Goal: Task Accomplishment & Management: Use online tool/utility

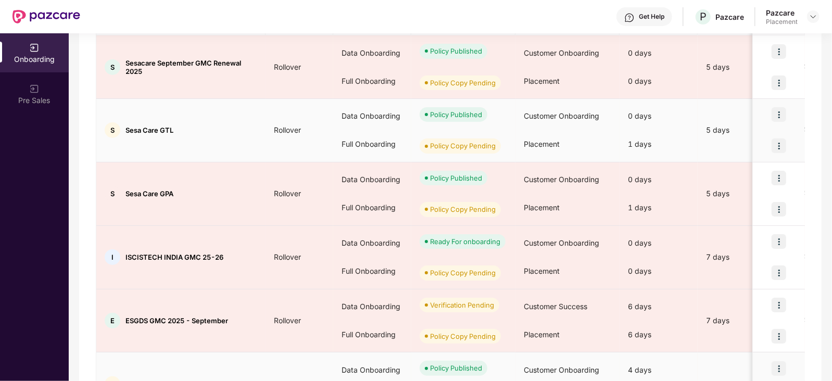
scroll to position [490, 0]
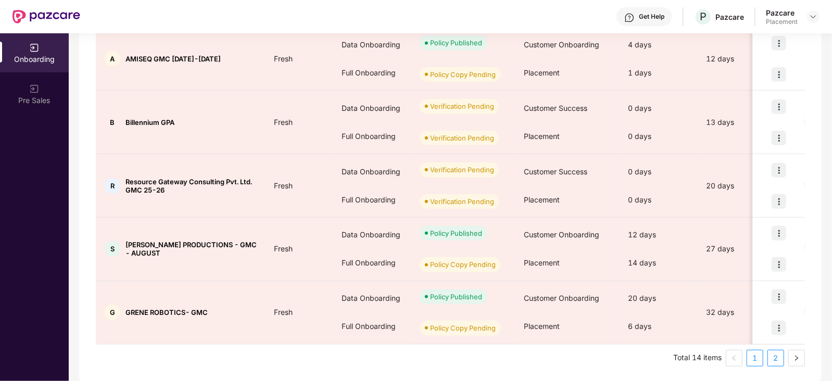
click at [772, 350] on link "2" at bounding box center [776, 358] width 16 height 16
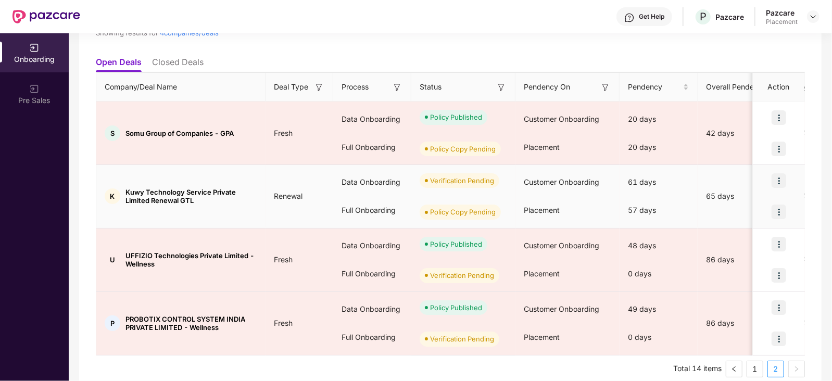
scroll to position [110, 0]
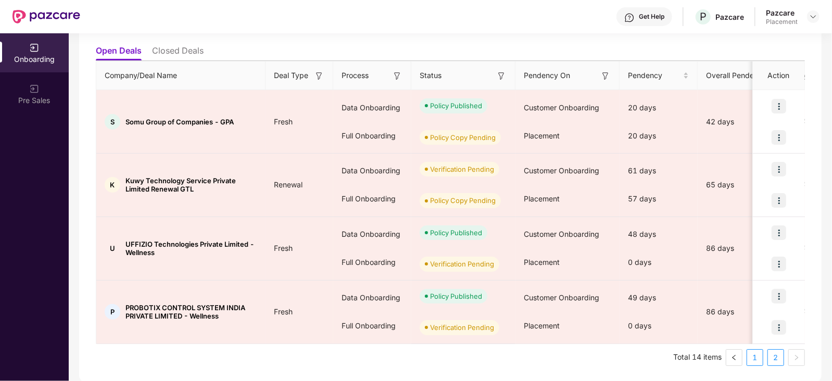
click at [756, 357] on link "1" at bounding box center [755, 358] width 16 height 16
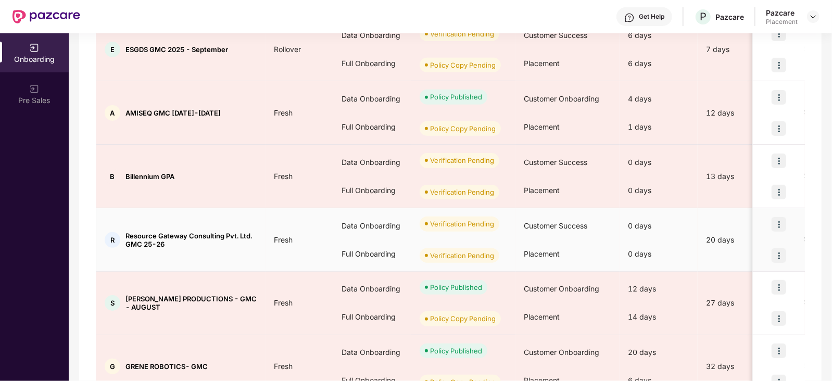
scroll to position [490, 0]
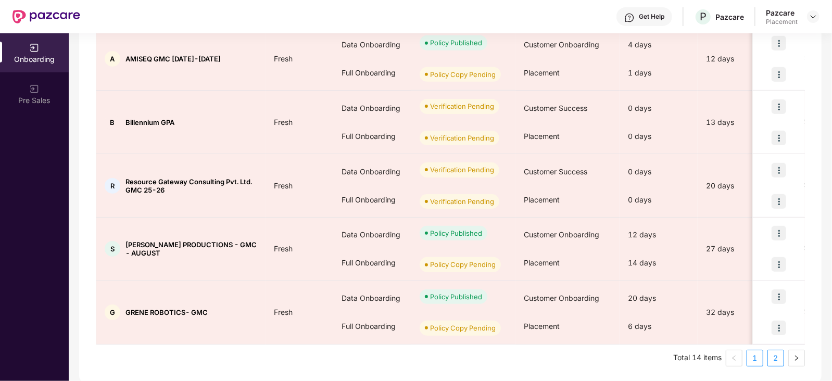
click at [775, 357] on link "2" at bounding box center [776, 358] width 16 height 16
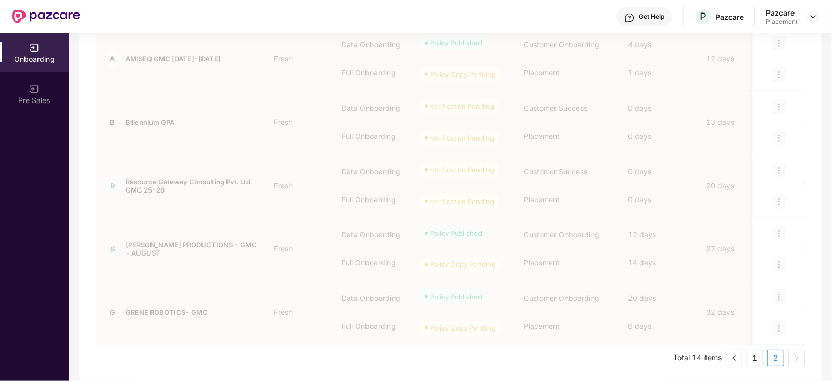
scroll to position [110, 0]
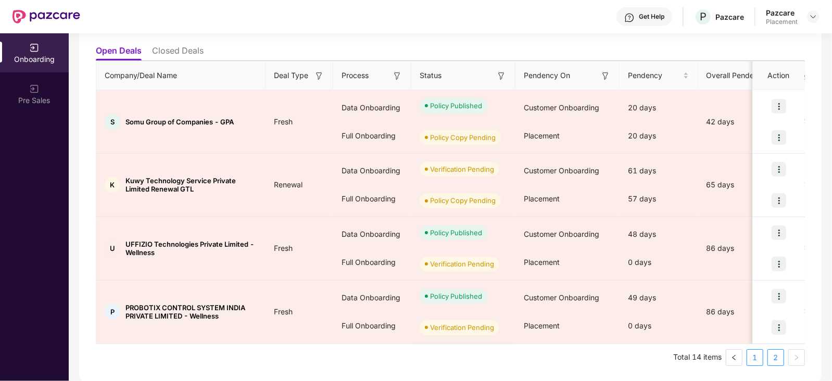
click at [753, 358] on link "1" at bounding box center [755, 358] width 16 height 16
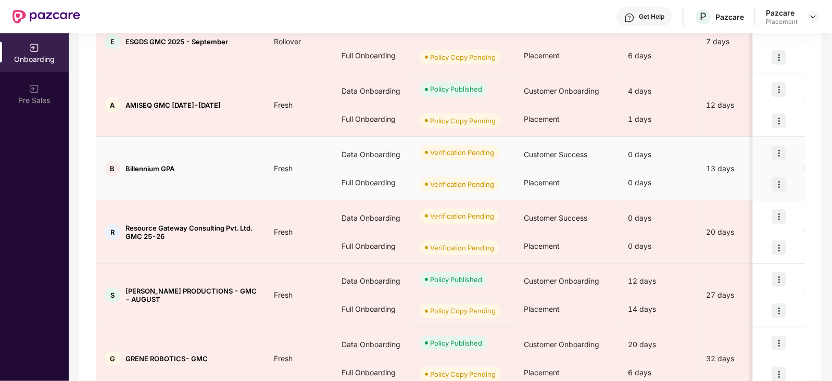
scroll to position [490, 0]
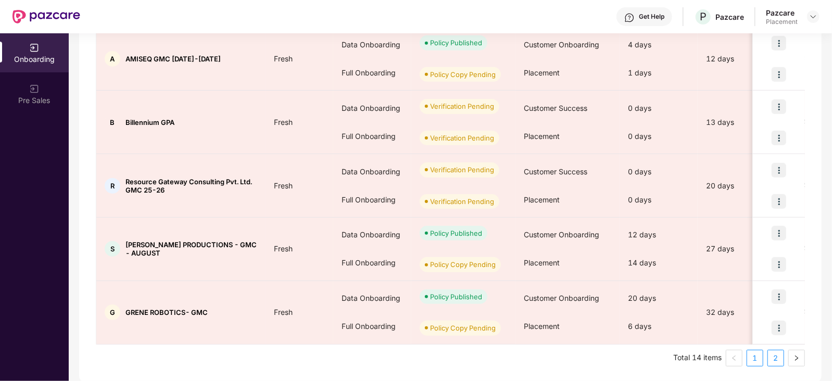
click at [781, 359] on link "2" at bounding box center [776, 358] width 16 height 16
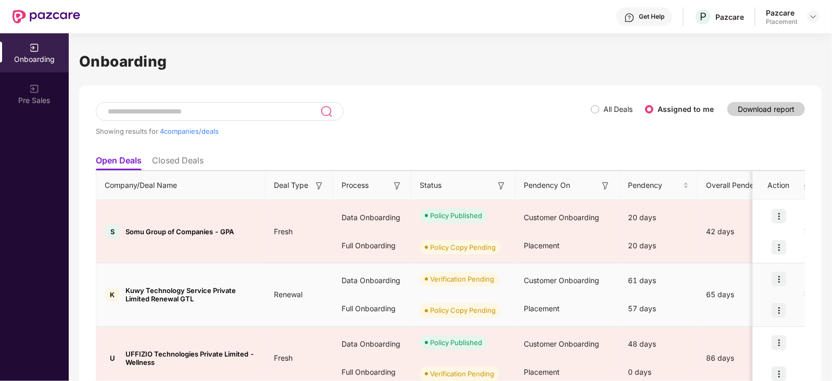
scroll to position [110, 0]
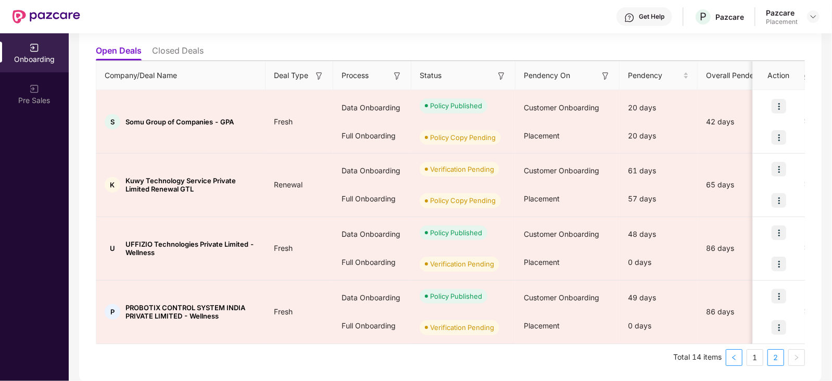
click at [739, 362] on button "button" at bounding box center [734, 357] width 17 height 17
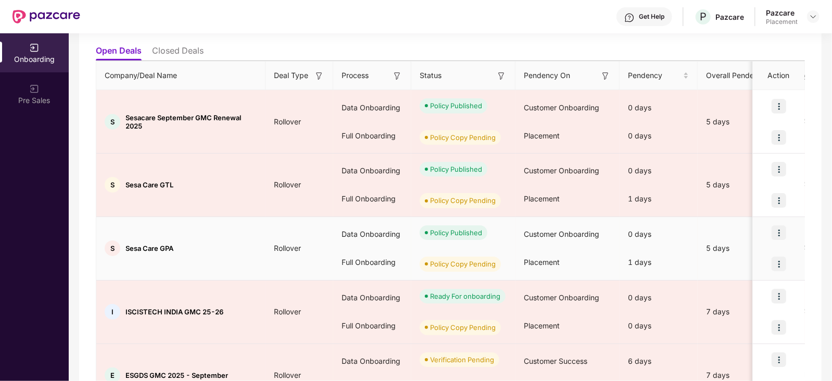
scroll to position [0, 0]
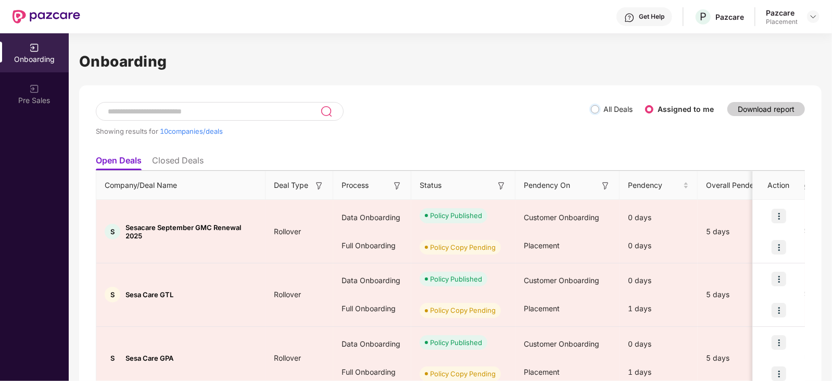
click at [383, 111] on div "Showing results for 10 companies/deals All Deals Assigned to me Download report" at bounding box center [450, 126] width 709 height 48
click at [302, 110] on input at bounding box center [214, 111] width 214 height 9
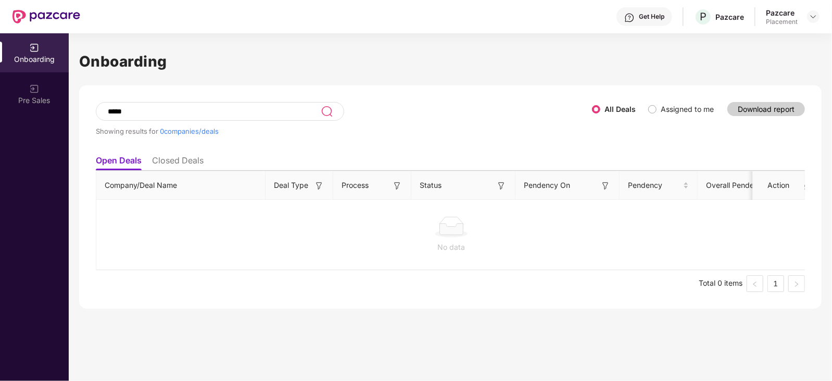
click at [185, 157] on li "Closed Deals" at bounding box center [178, 162] width 52 height 15
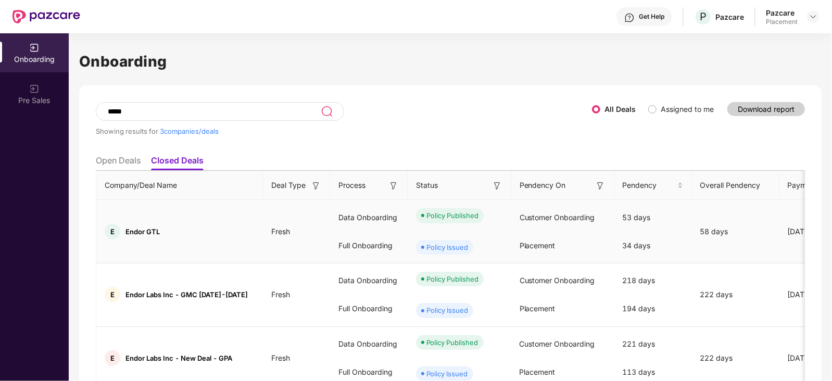
scroll to position [47, 0]
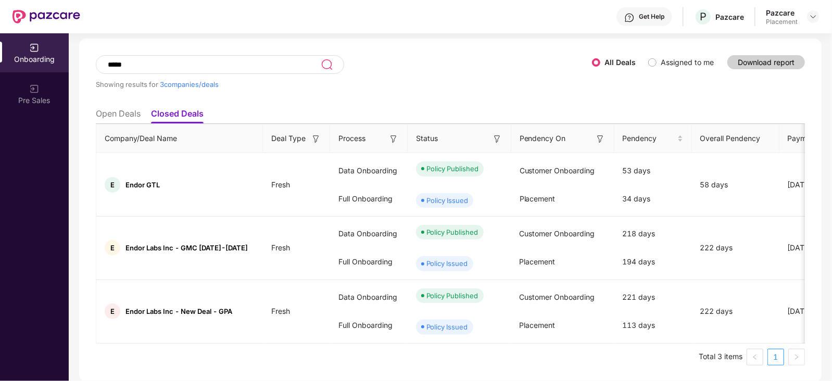
click at [149, 61] on input "*****" at bounding box center [214, 64] width 214 height 9
type input "*"
click at [237, 201] on td "E Endor GTL" at bounding box center [179, 184] width 167 height 63
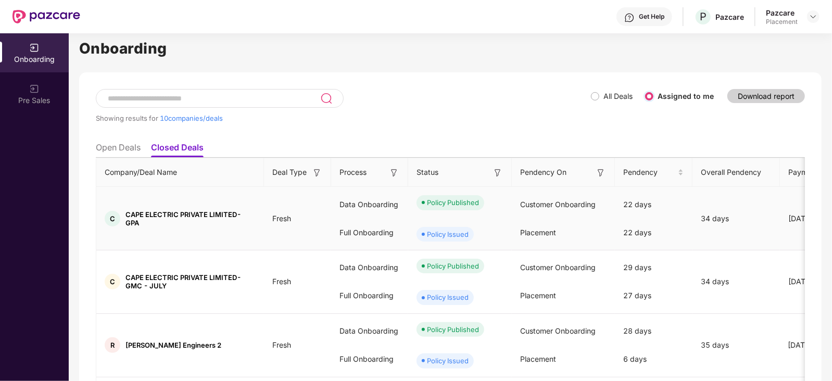
scroll to position [0, 0]
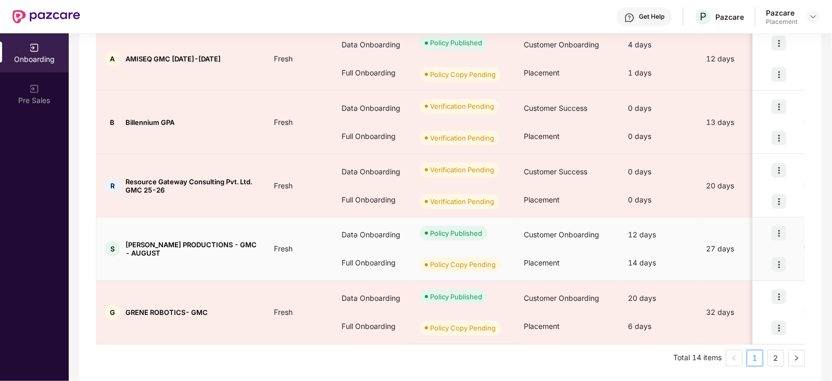
scroll to position [0, 19]
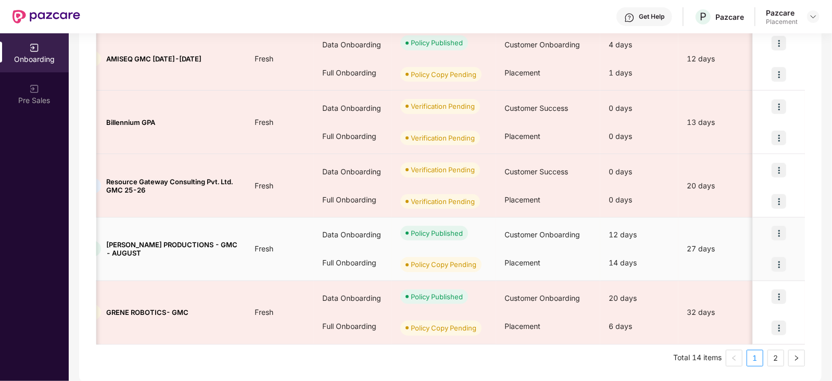
click at [615, 226] on div "12 days" at bounding box center [639, 235] width 78 height 28
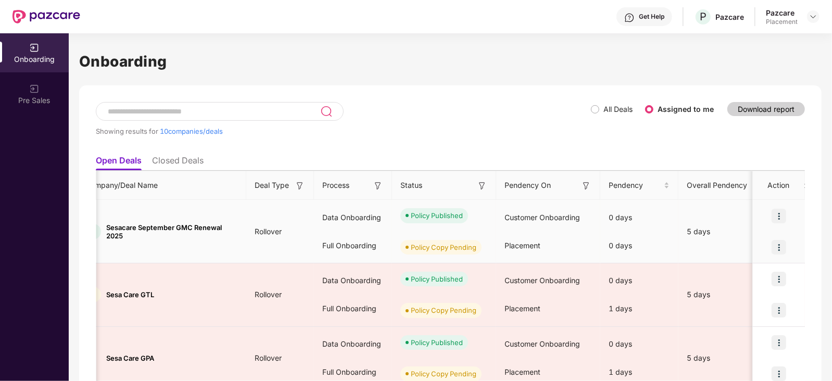
scroll to position [0, 0]
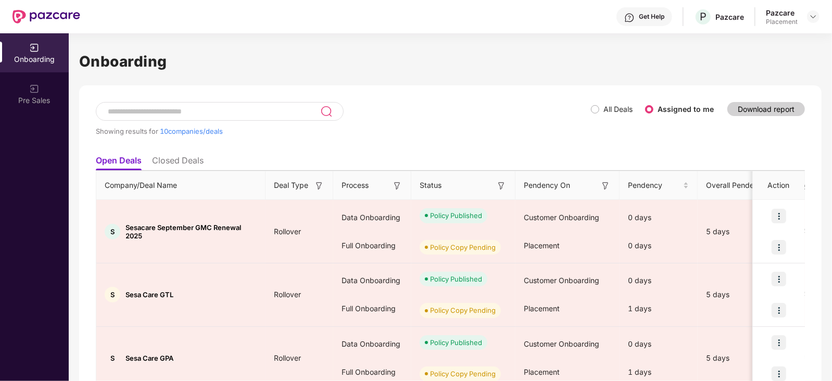
click at [281, 110] on input at bounding box center [213, 111] width 213 height 9
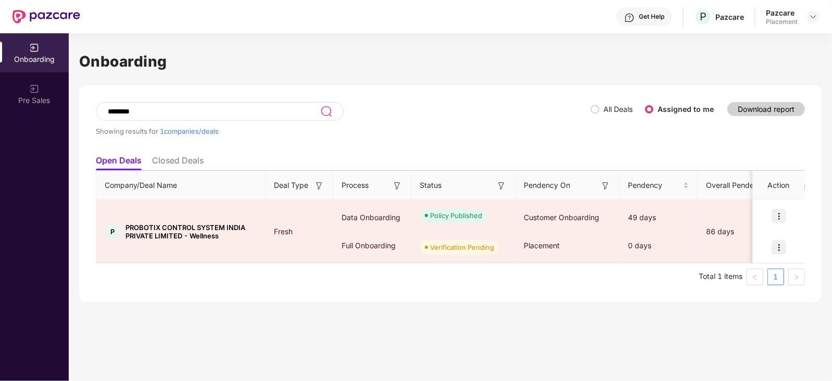
type input "********"
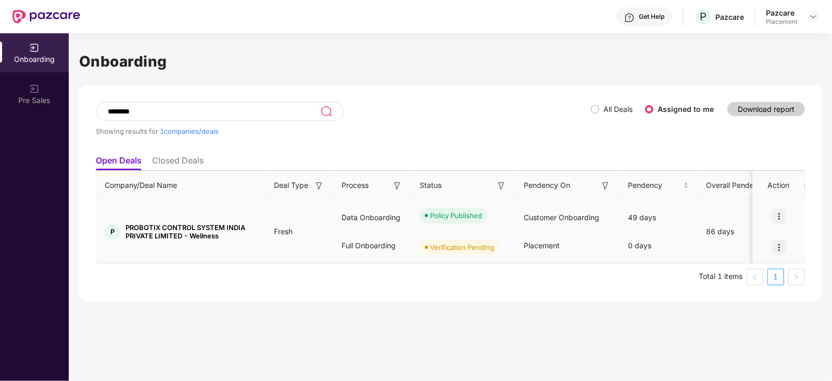
click at [207, 235] on span "PROBOTIX CONTROL SYSTEM INDIA PRIVATE LIMITED - Wellness" at bounding box center [191, 231] width 132 height 17
copy span "Wellness"
click at [776, 246] on img at bounding box center [778, 247] width 15 height 15
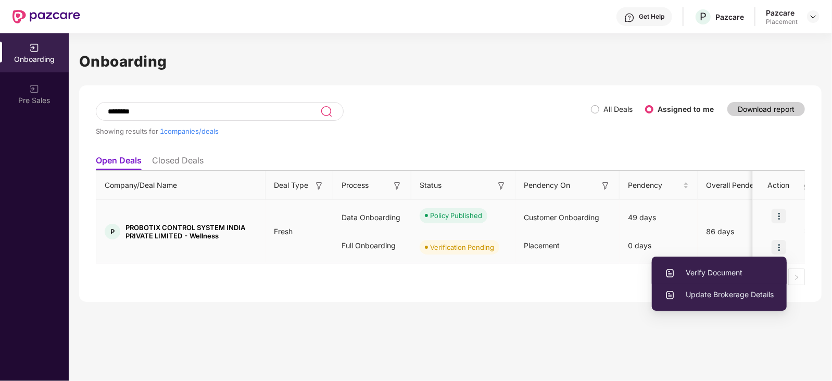
click at [740, 277] on span "Verify Document" at bounding box center [719, 272] width 109 height 11
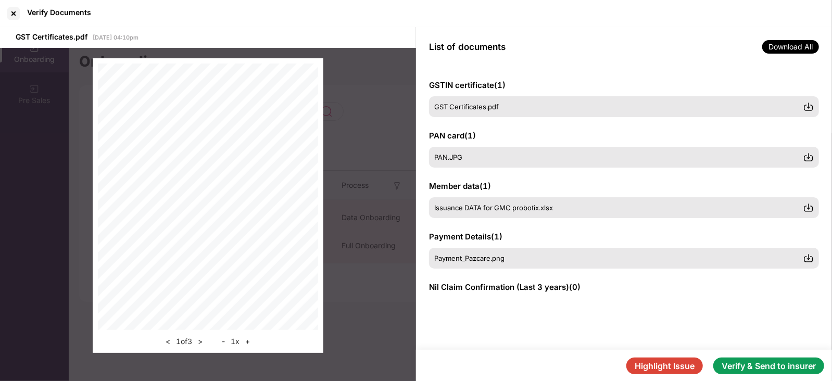
click at [648, 367] on button "Highlight Issue" at bounding box center [664, 366] width 77 height 17
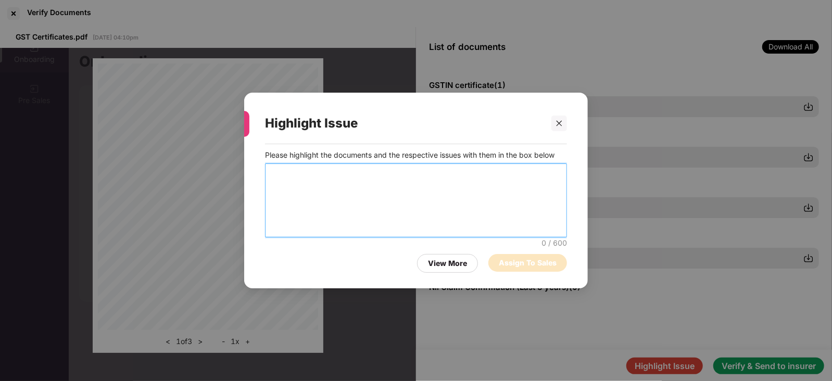
click at [362, 192] on textarea at bounding box center [416, 200] width 302 height 74
paste textarea "********"
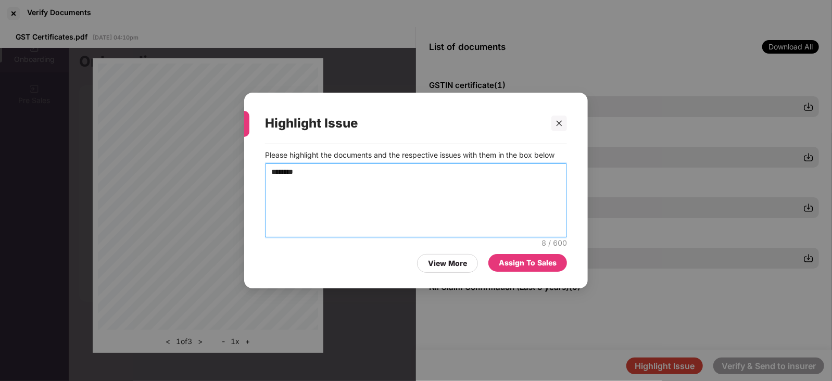
click at [362, 192] on textarea "********" at bounding box center [416, 200] width 302 height 74
type textarea "**********"
click at [528, 267] on div "Assign To Sales" at bounding box center [528, 262] width 58 height 11
